Goal: Task Accomplishment & Management: Manage account settings

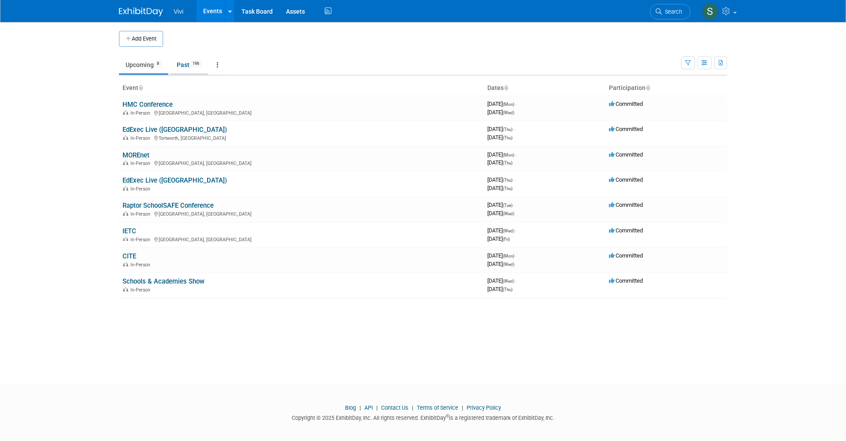
click at [191, 67] on link "Past 196" at bounding box center [189, 64] width 38 height 17
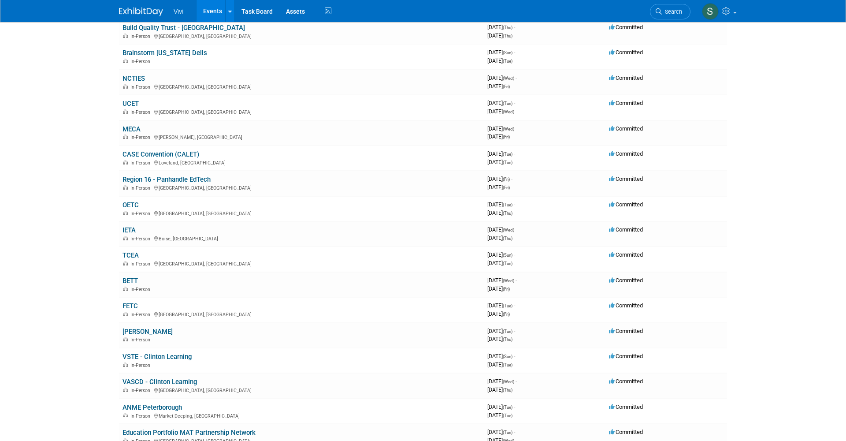
scroll to position [836, 0]
click at [125, 301] on link "FETC" at bounding box center [129, 305] width 15 height 8
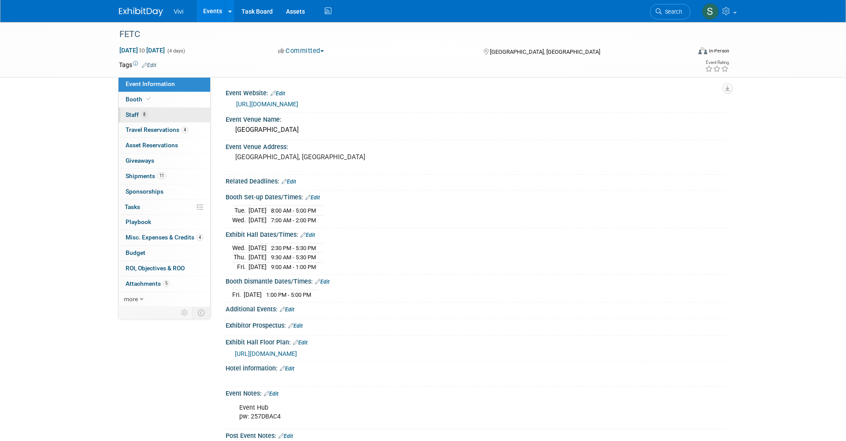
click at [145, 108] on link "8 Staff 8" at bounding box center [165, 115] width 92 height 15
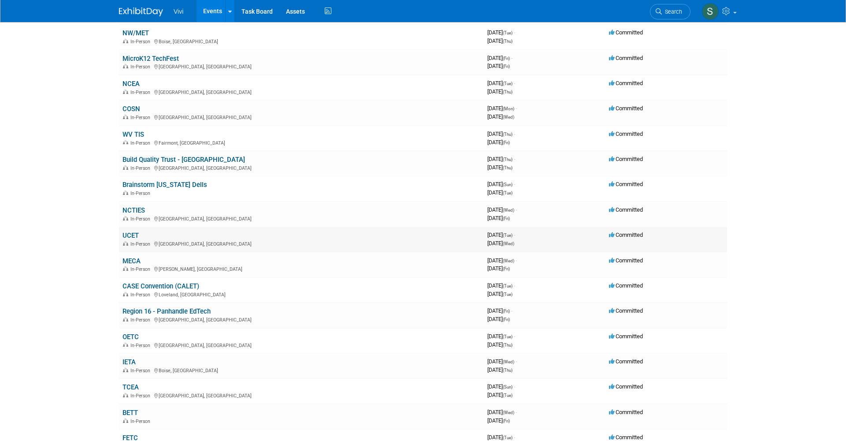
scroll to position [701, 0]
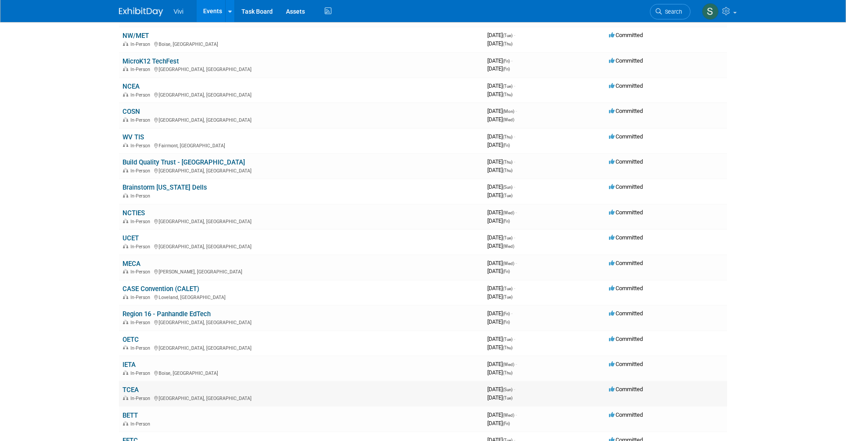
click at [134, 386] on link "TCEA" at bounding box center [130, 390] width 16 height 8
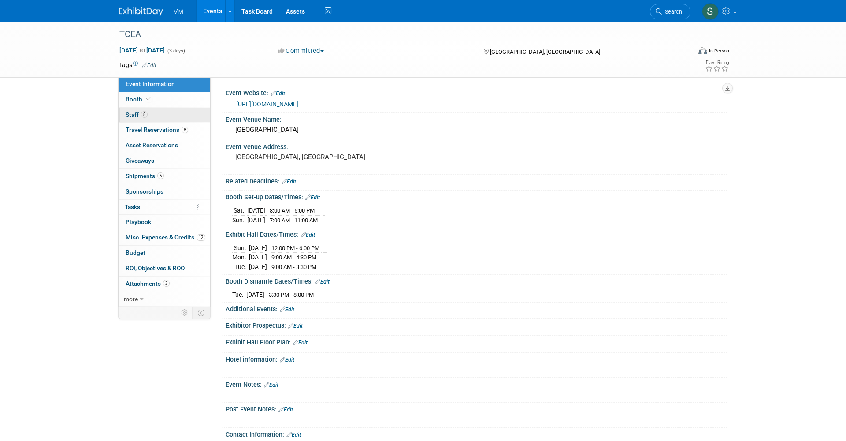
click at [154, 118] on link "8 Staff 8" at bounding box center [165, 115] width 92 height 15
